Goal: Task Accomplishment & Management: Manage account settings

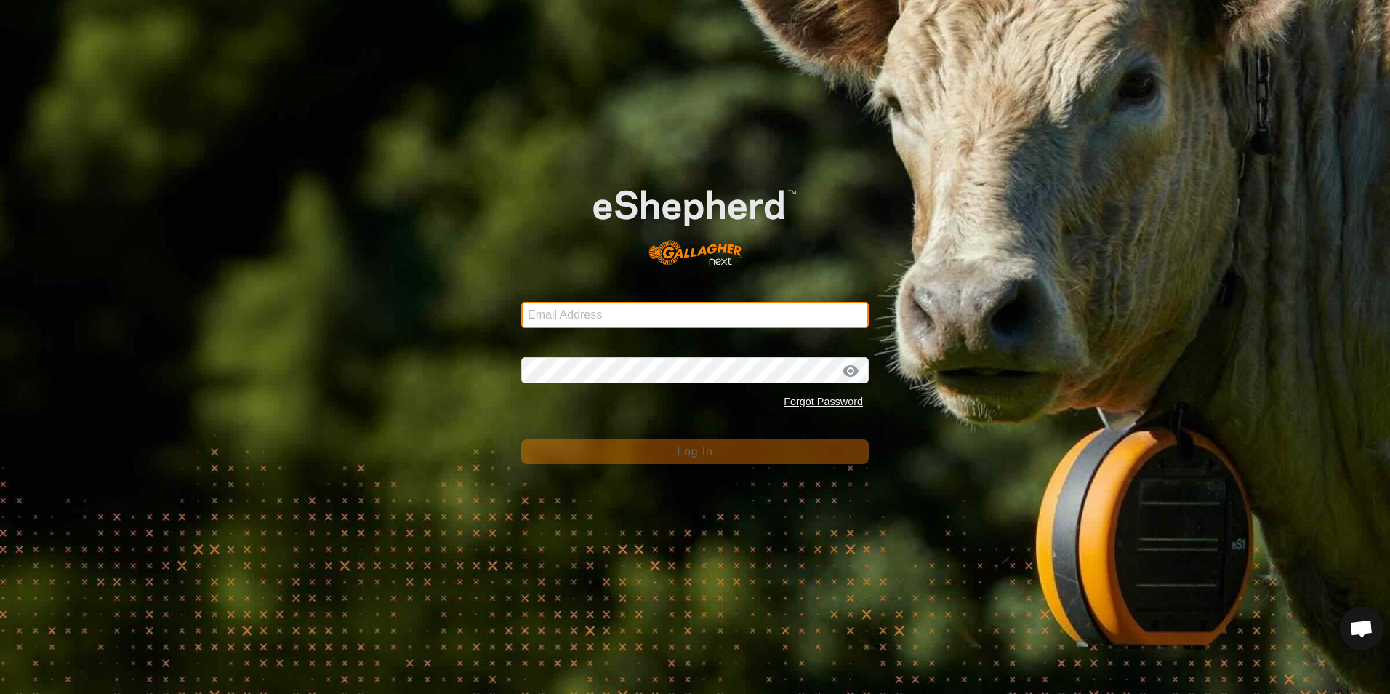
type input "[EMAIL_ADDRESS][DOMAIN_NAME]"
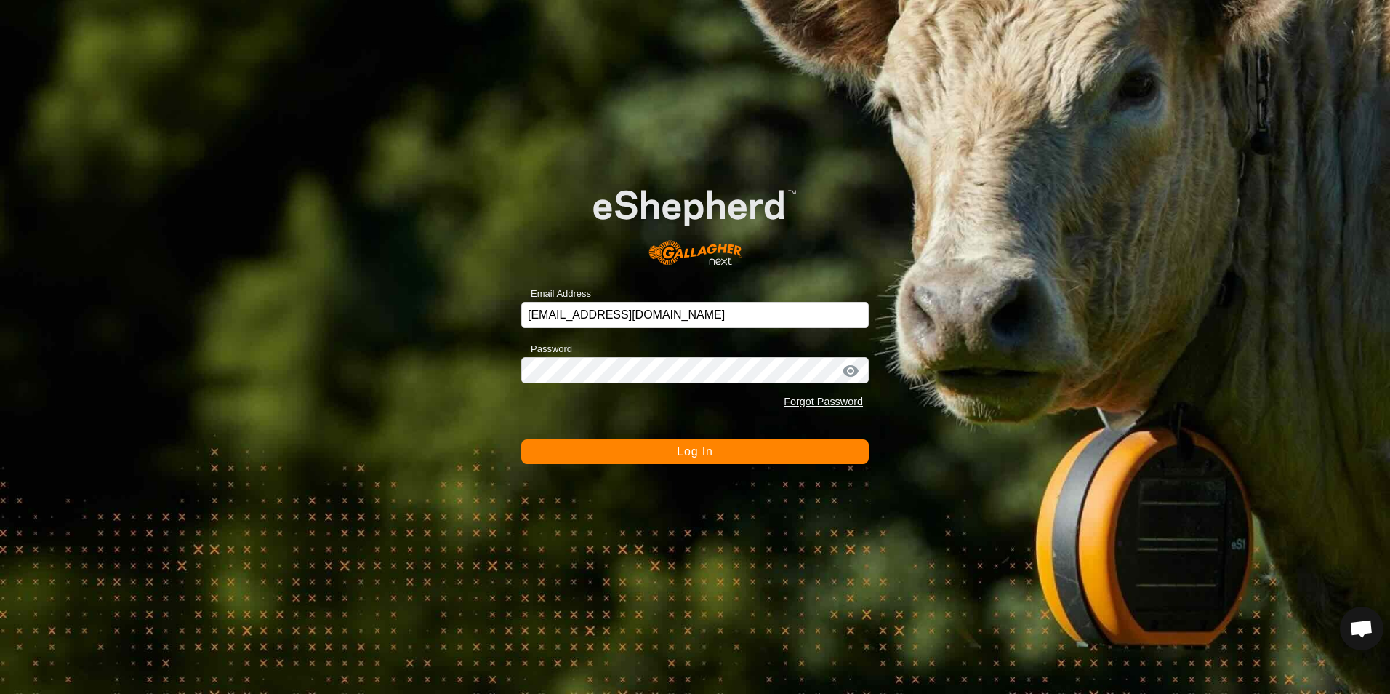
click at [833, 540] on div "Email Address [EMAIL_ADDRESS][DOMAIN_NAME] Password Forgot Password Log In" at bounding box center [695, 347] width 1390 height 694
click at [705, 457] on span "Log In" at bounding box center [695, 451] width 36 height 12
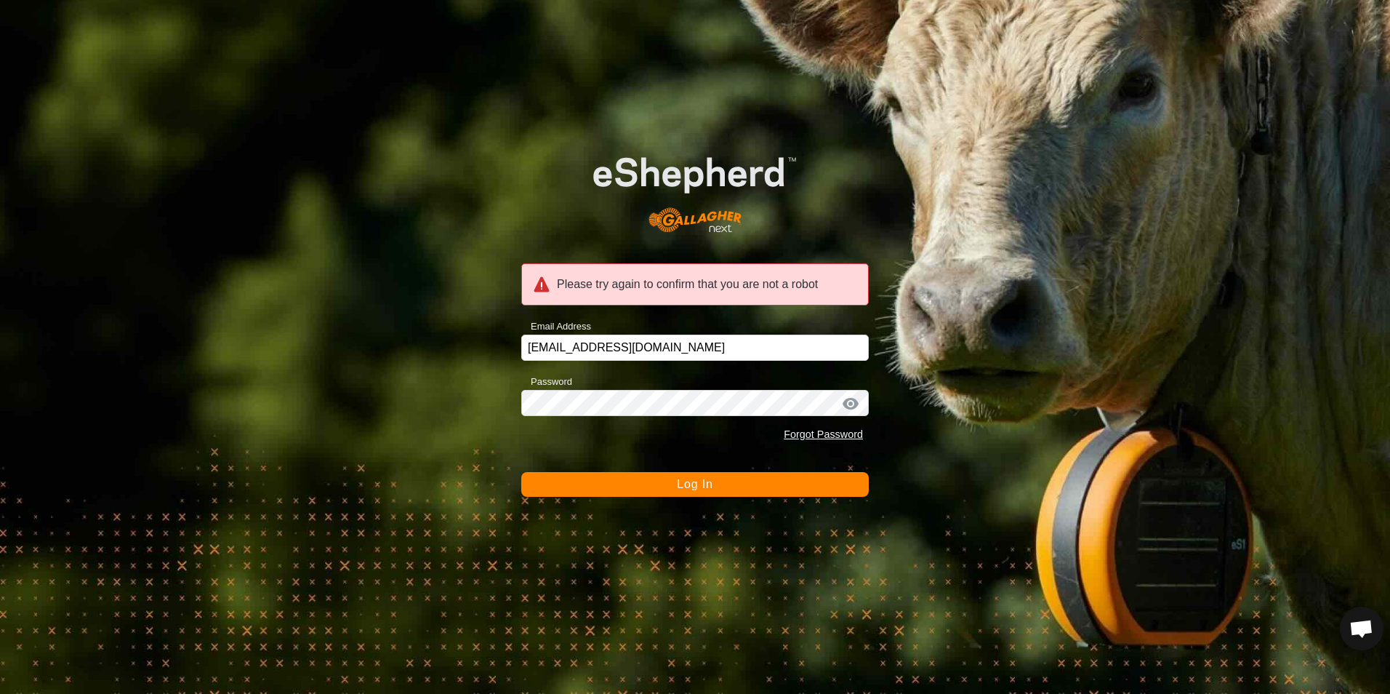
click at [711, 558] on div "Please try again to confirm that you are not a robot Email Address [EMAIL_ADDRE…" at bounding box center [695, 347] width 1390 height 694
click at [702, 478] on span "Log In" at bounding box center [695, 484] width 36 height 12
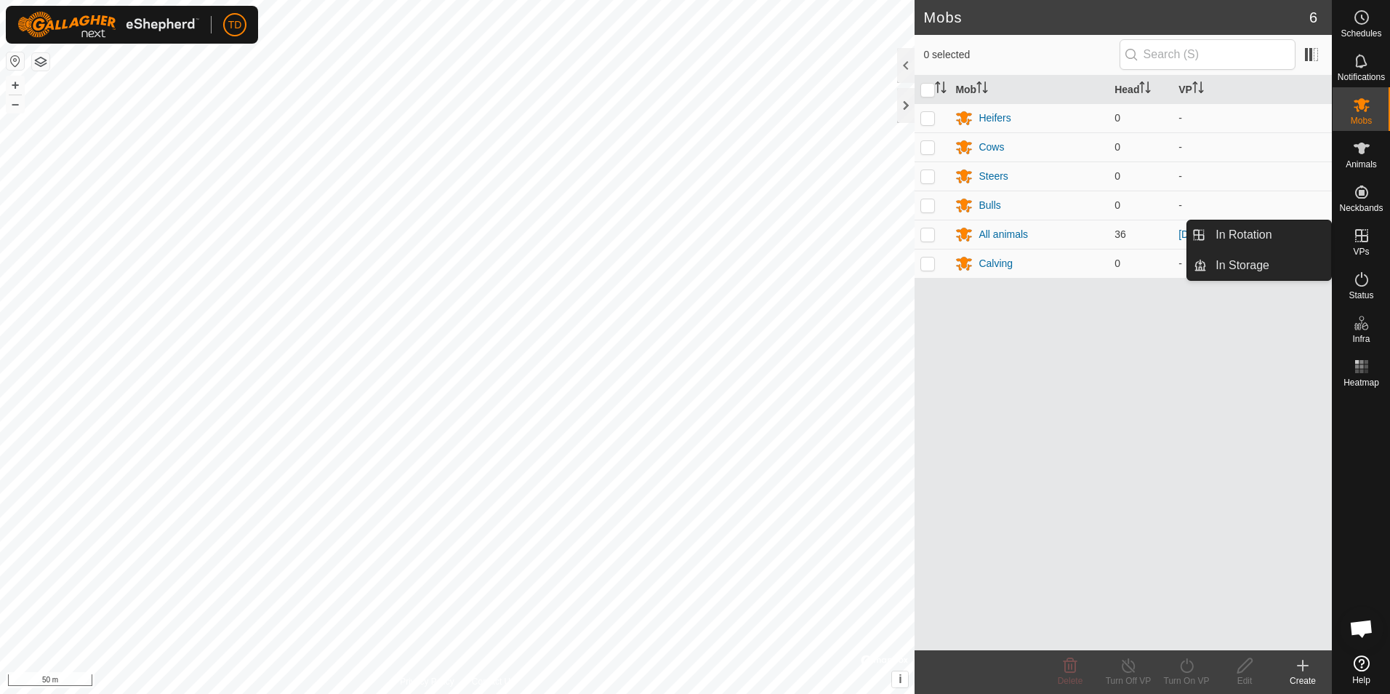
click at [1360, 243] on icon at bounding box center [1361, 235] width 17 height 17
click at [1300, 248] on link "In Rotation" at bounding box center [1269, 234] width 124 height 29
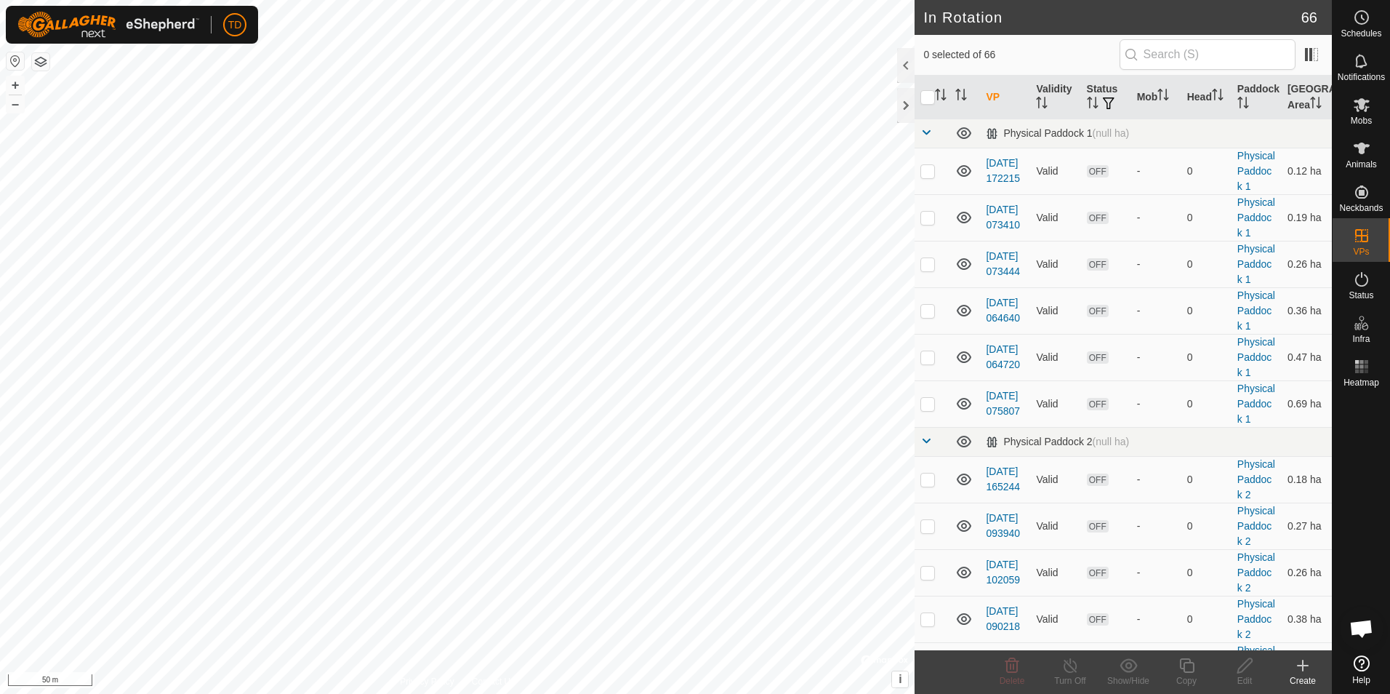
click at [1299, 660] on icon at bounding box center [1302, 665] width 17 height 17
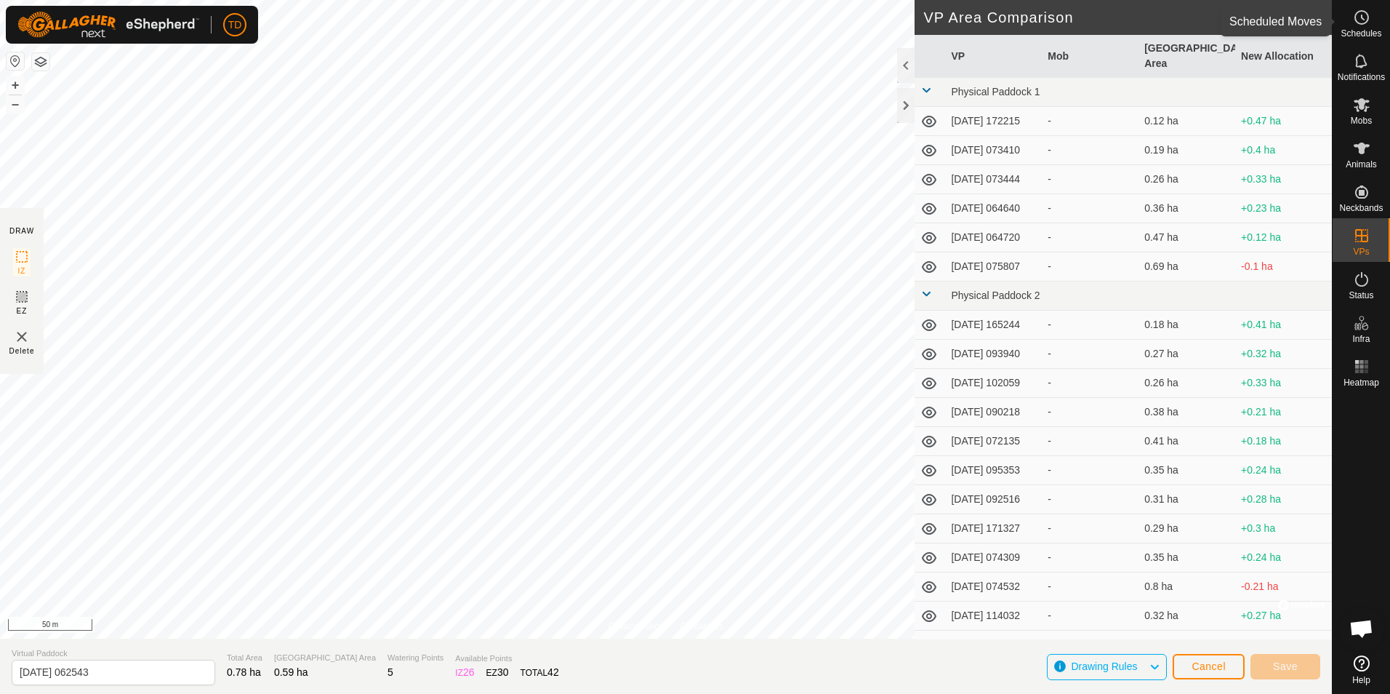
click at [1365, 19] on icon at bounding box center [1361, 17] width 17 height 17
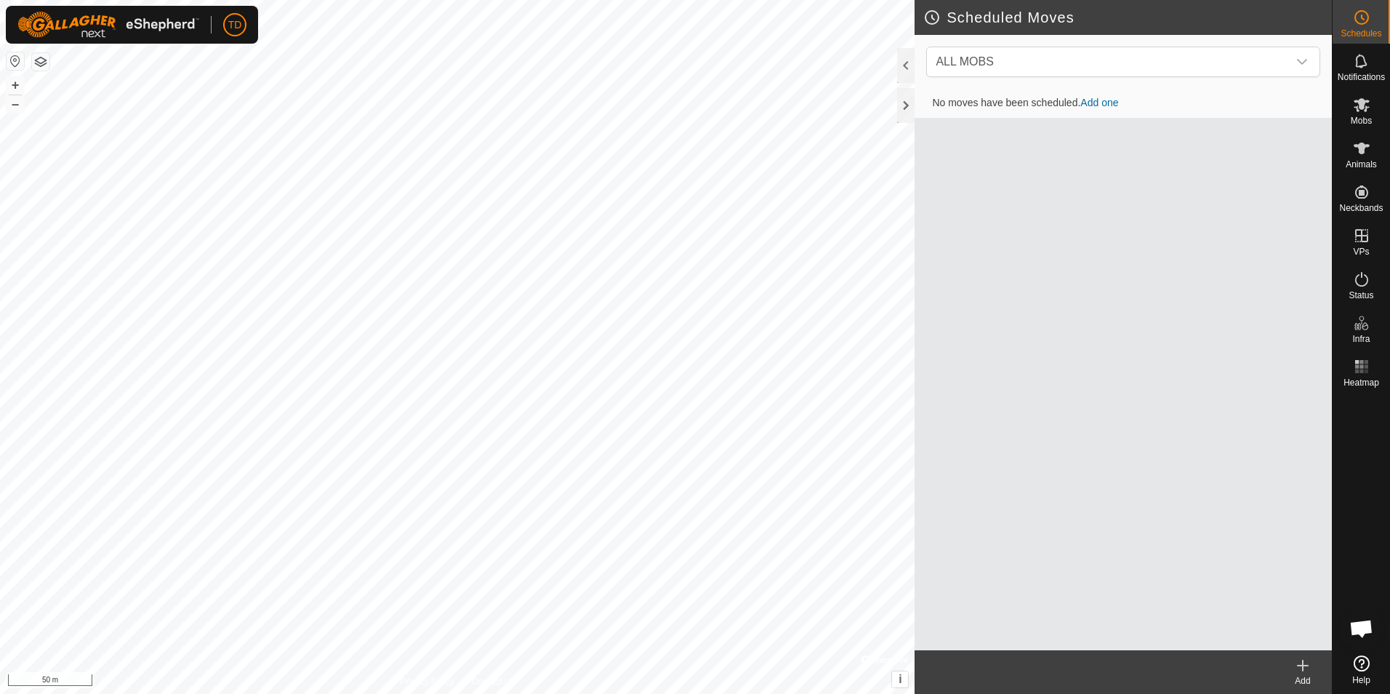
click at [1105, 103] on link "Add one" at bounding box center [1100, 103] width 38 height 12
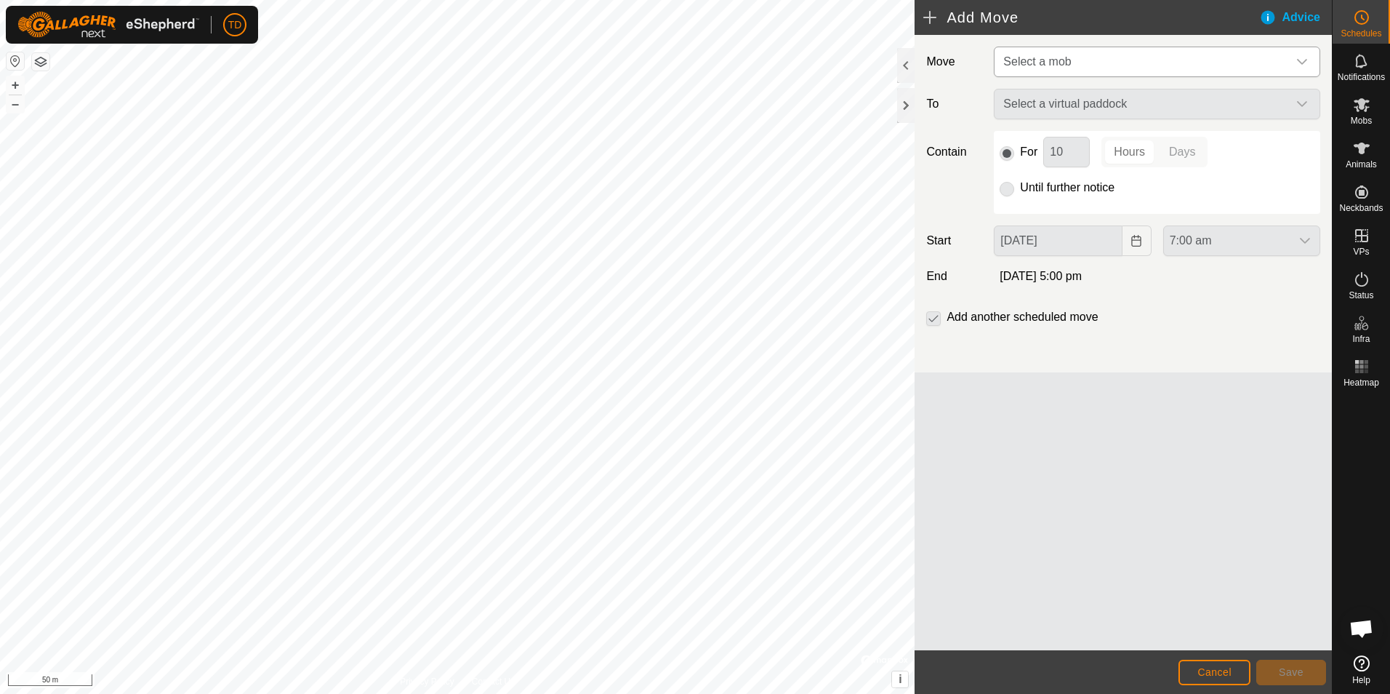
click at [1297, 60] on icon "dropdown trigger" at bounding box center [1303, 62] width 12 height 12
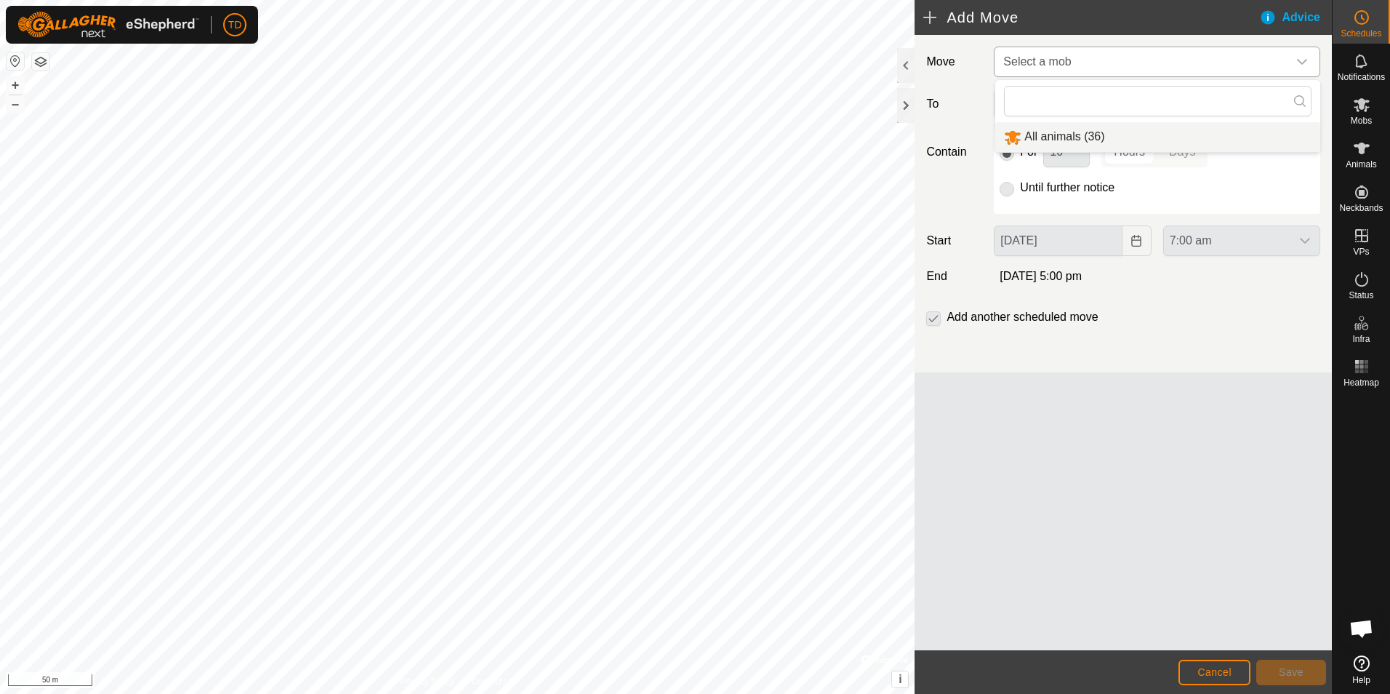
click at [1062, 133] on li "All animals (36)" at bounding box center [1158, 137] width 325 height 30
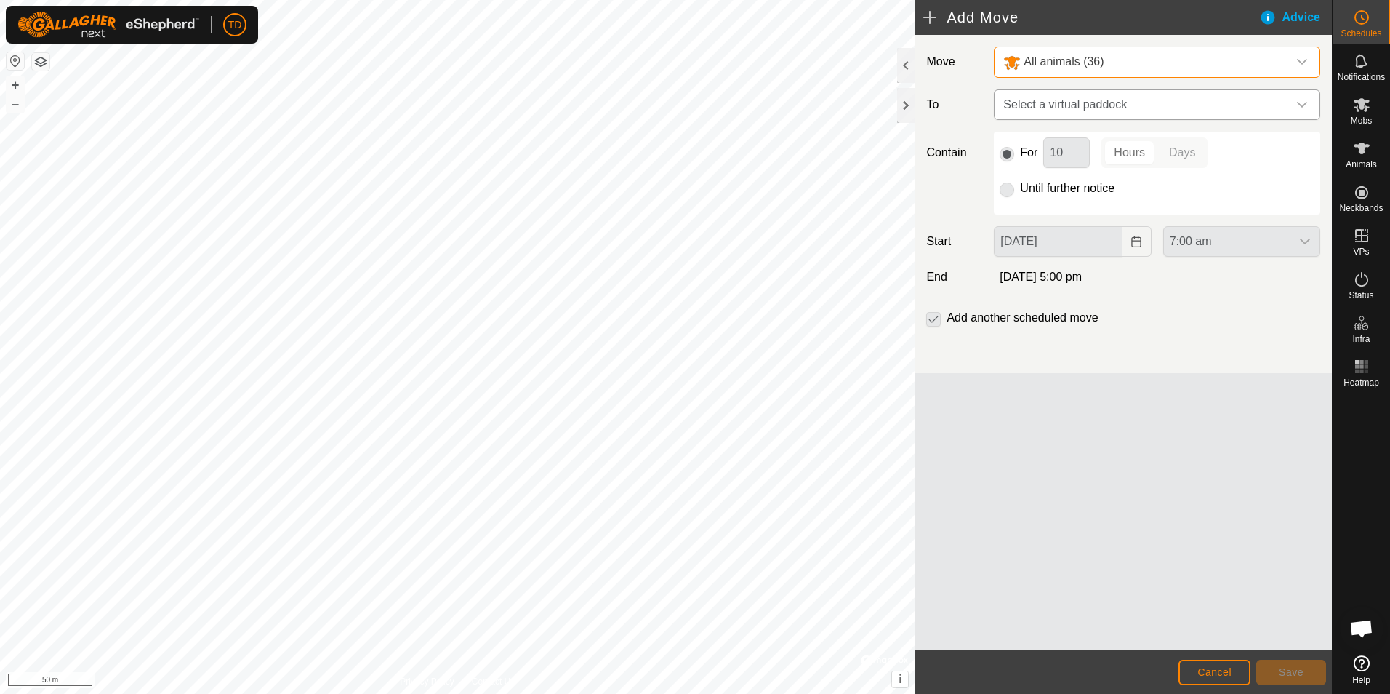
click at [1302, 105] on icon "dropdown trigger" at bounding box center [1303, 105] width 12 height 12
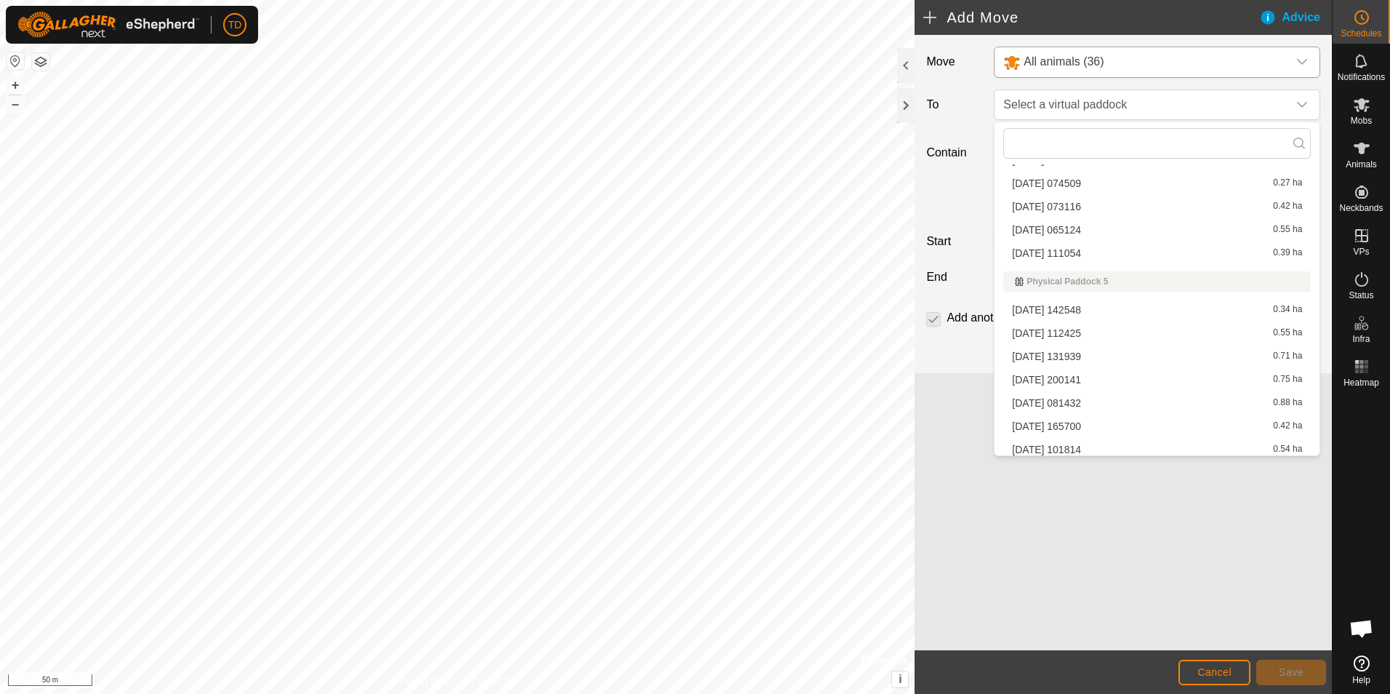
scroll to position [789, 0]
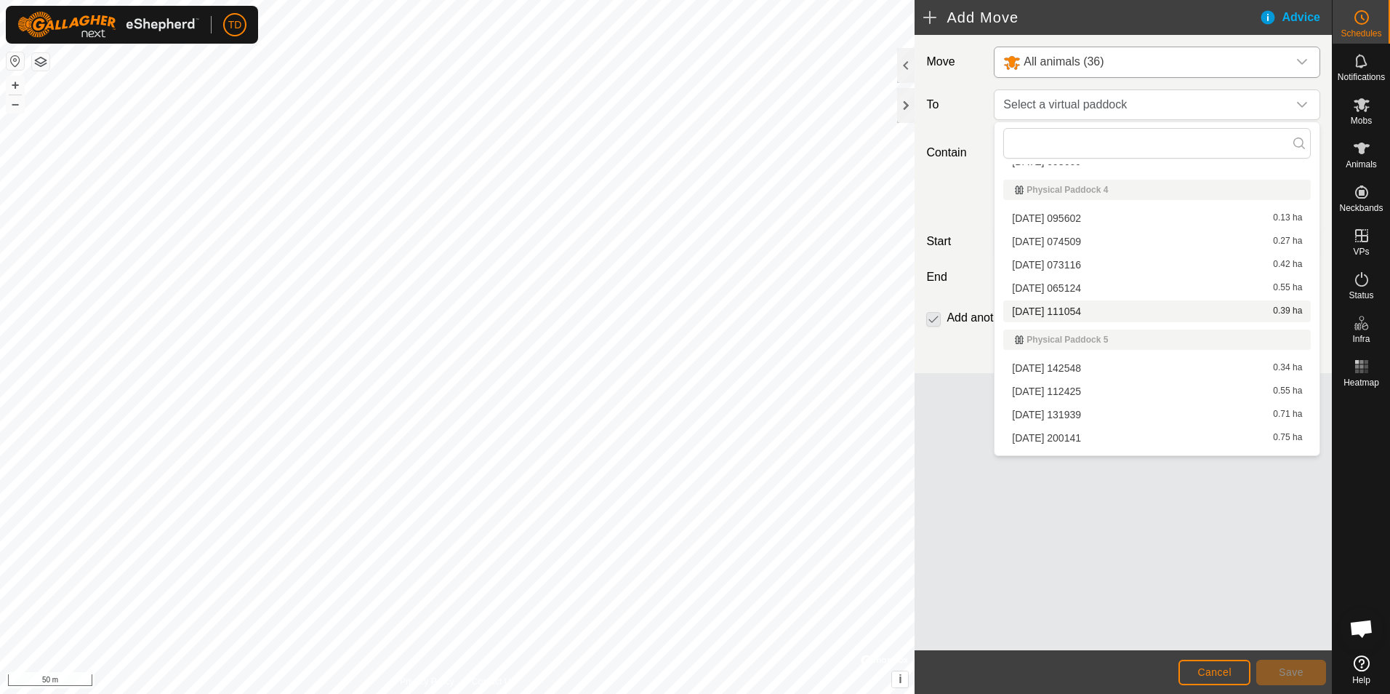
click at [1057, 308] on li "[DATE] 111054 0.39 ha" at bounding box center [1158, 311] width 308 height 22
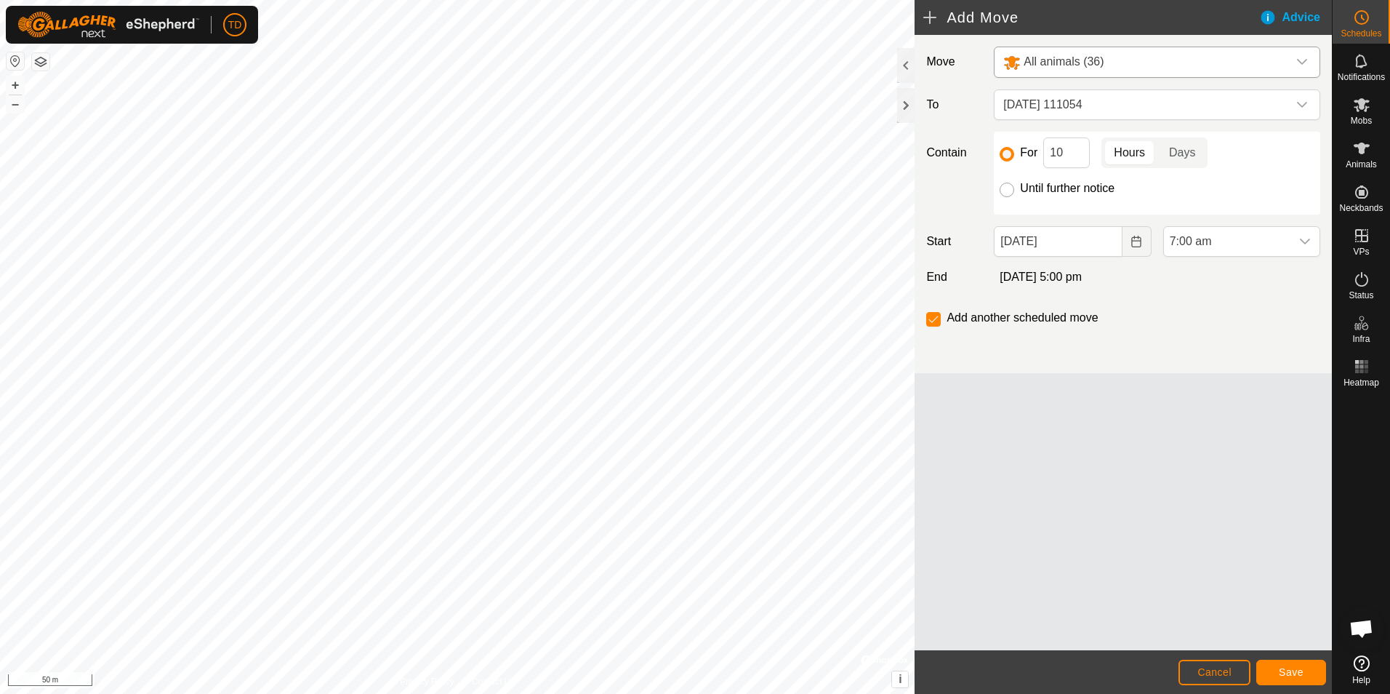
click at [1007, 191] on input "Until further notice" at bounding box center [1007, 190] width 15 height 15
radio input "true"
click at [1289, 667] on span "Save" at bounding box center [1291, 672] width 25 height 12
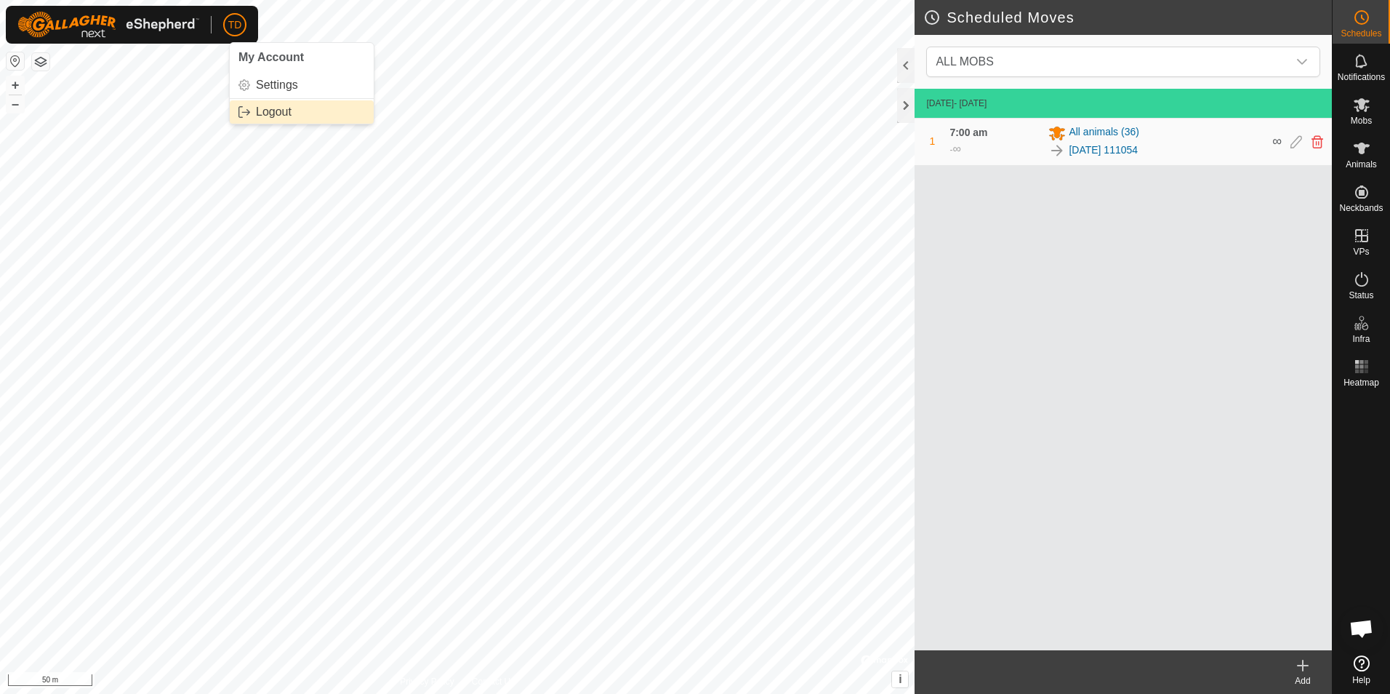
click at [261, 111] on link "Logout" at bounding box center [302, 111] width 144 height 23
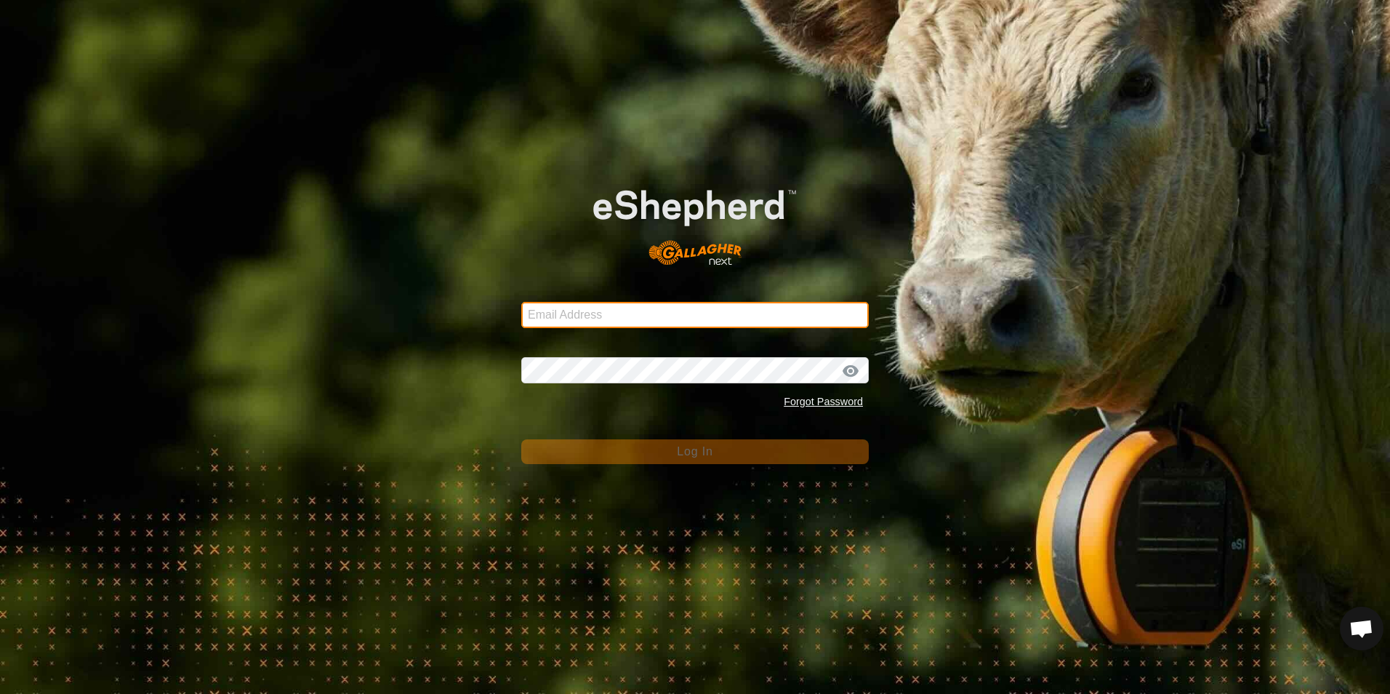
type input "[EMAIL_ADDRESS][DOMAIN_NAME]"
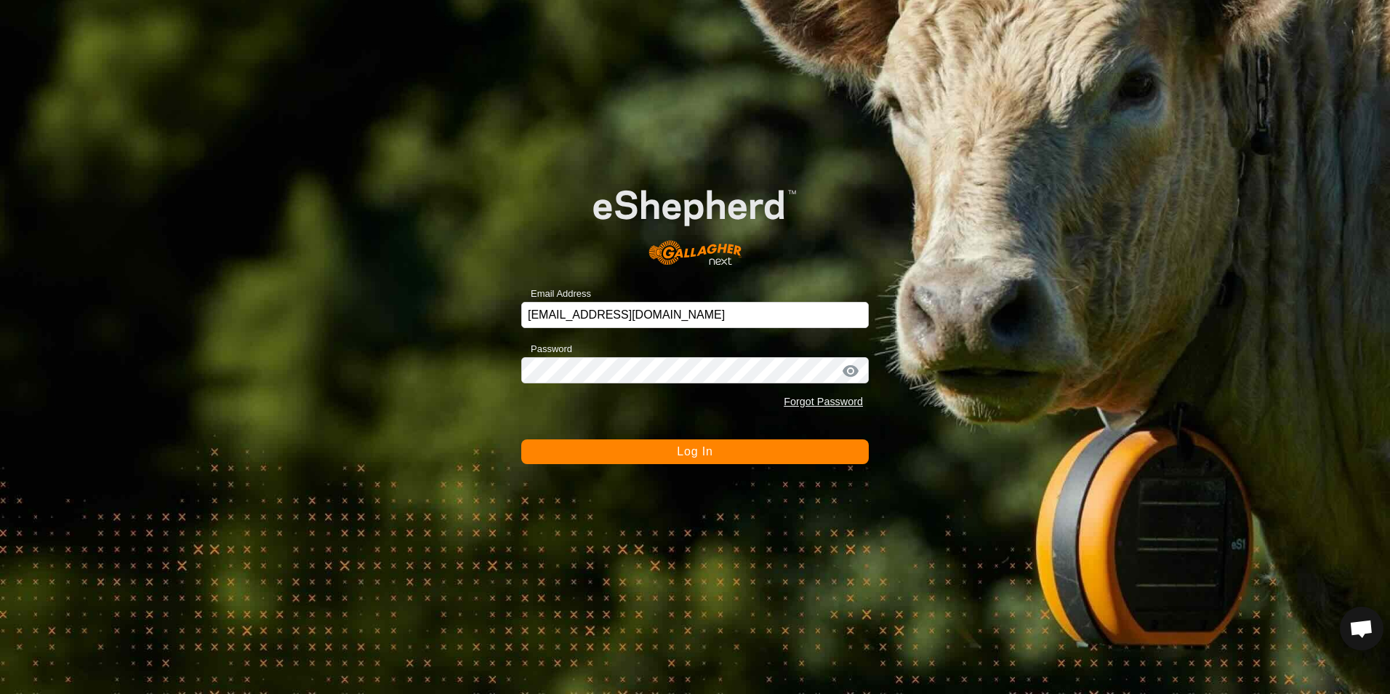
click at [704, 452] on span "Log In" at bounding box center [695, 451] width 36 height 12
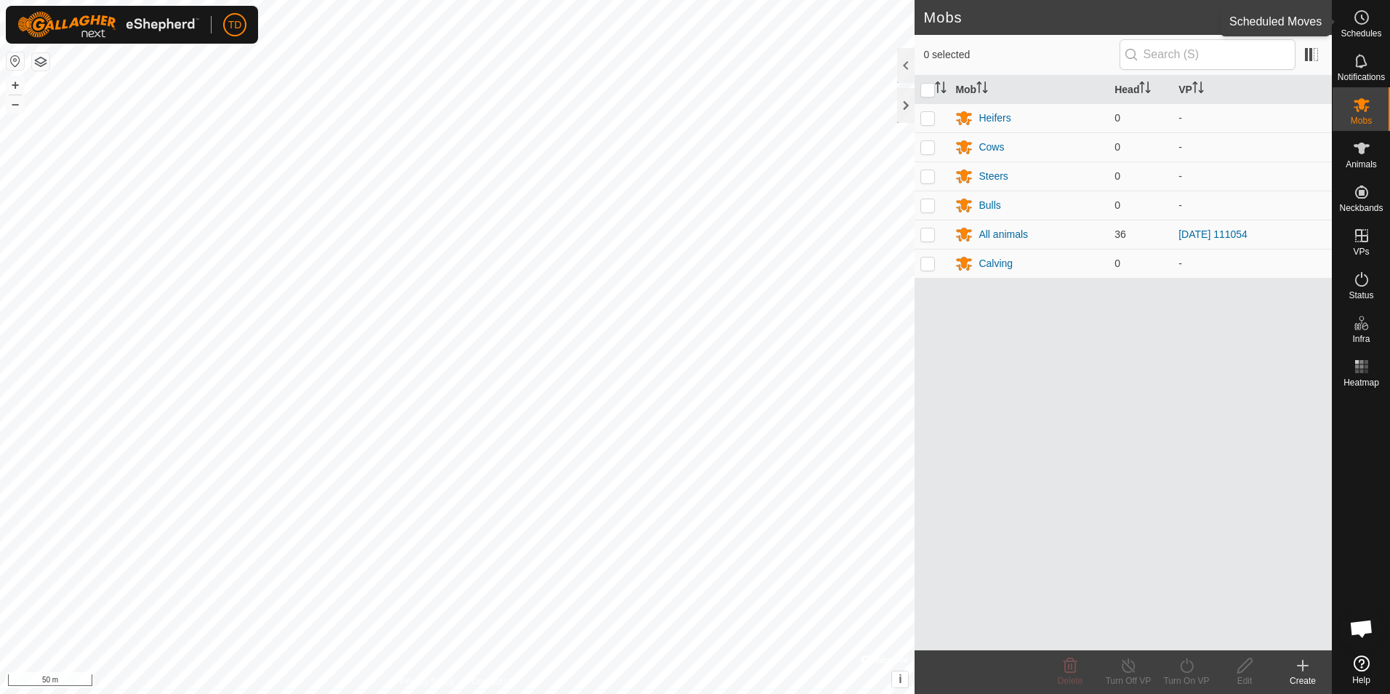
click at [1363, 20] on icon at bounding box center [1361, 17] width 17 height 17
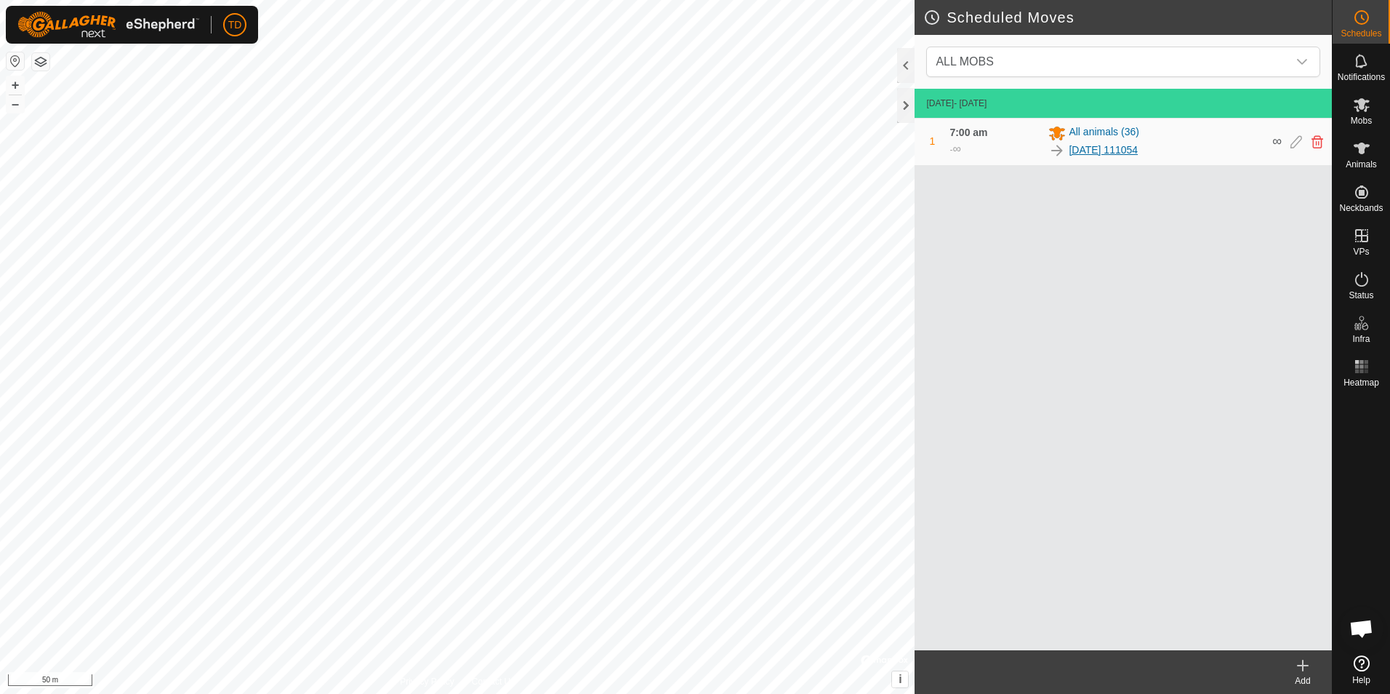
click at [1126, 148] on link "[DATE] 111054" at bounding box center [1103, 150] width 69 height 15
